Goal: Transaction & Acquisition: Obtain resource

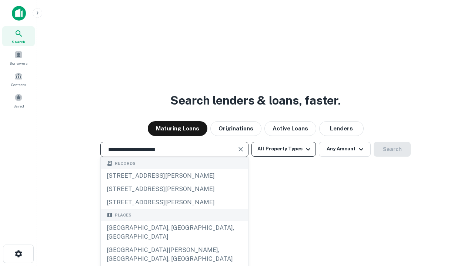
click at [283, 149] on button "All Property Types" at bounding box center [283, 149] width 64 height 15
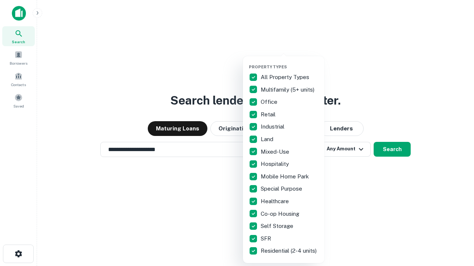
type input "**********"
click at [289, 62] on button "button" at bounding box center [289, 62] width 81 height 0
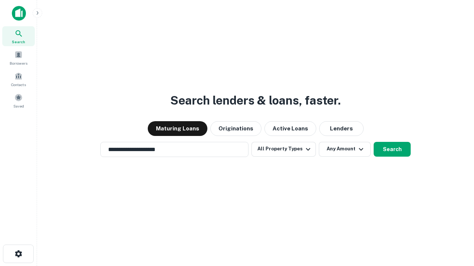
scroll to position [11, 0]
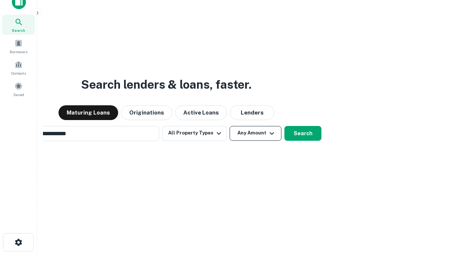
click at [229, 126] on button "Any Amount" at bounding box center [255, 133] width 52 height 15
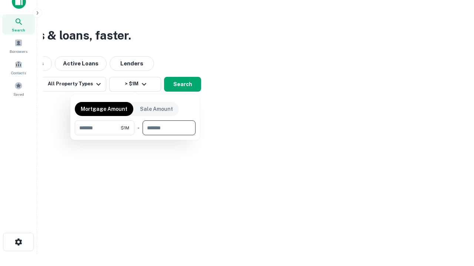
type input "*******"
click at [135, 135] on button "button" at bounding box center [135, 135] width 121 height 0
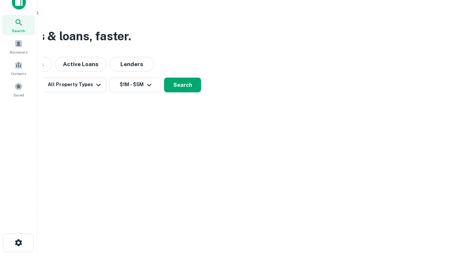
scroll to position [4, 137]
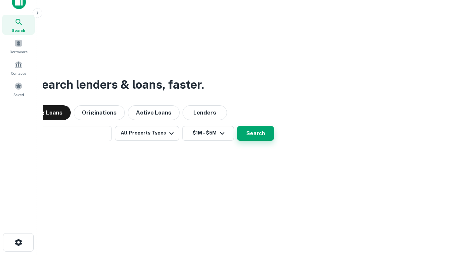
click at [237, 126] on button "Search" at bounding box center [255, 133] width 37 height 15
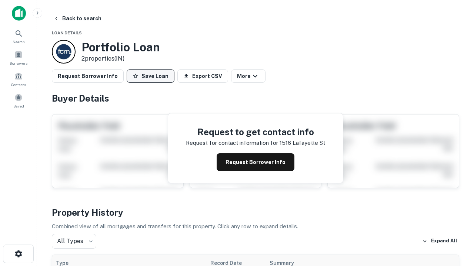
click at [150, 76] on button "Save Loan" at bounding box center [151, 76] width 48 height 13
click at [152, 76] on button "Loan Saved" at bounding box center [152, 76] width 51 height 13
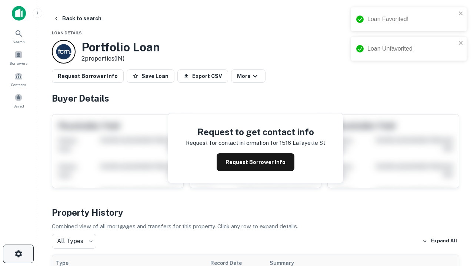
click at [18, 254] on icon "button" at bounding box center [18, 254] width 9 height 9
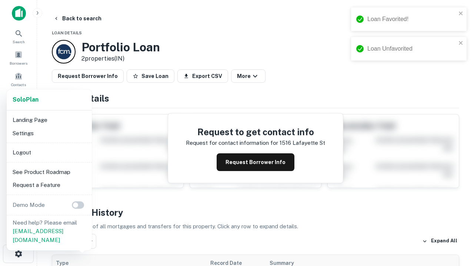
click at [49, 152] on li "Logout" at bounding box center [49, 152] width 79 height 13
